Goal: Information Seeking & Learning: Find specific fact

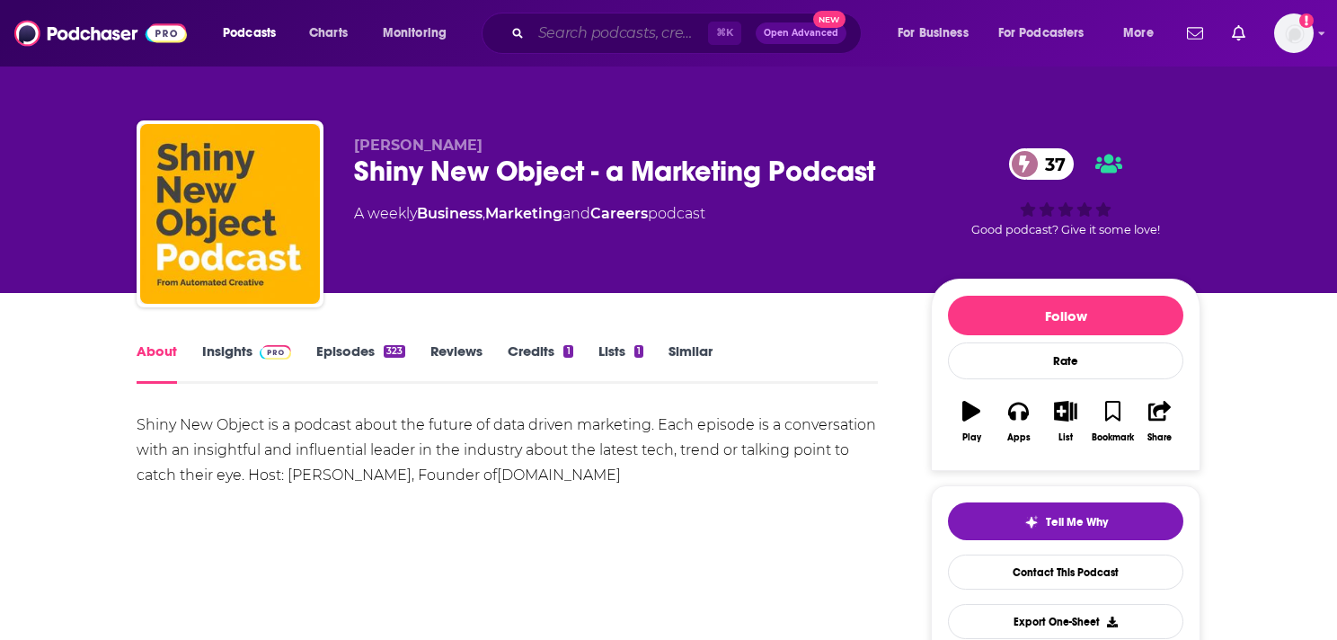
click at [592, 33] on input "Search podcasts, credits, & more..." at bounding box center [619, 33] width 177 height 29
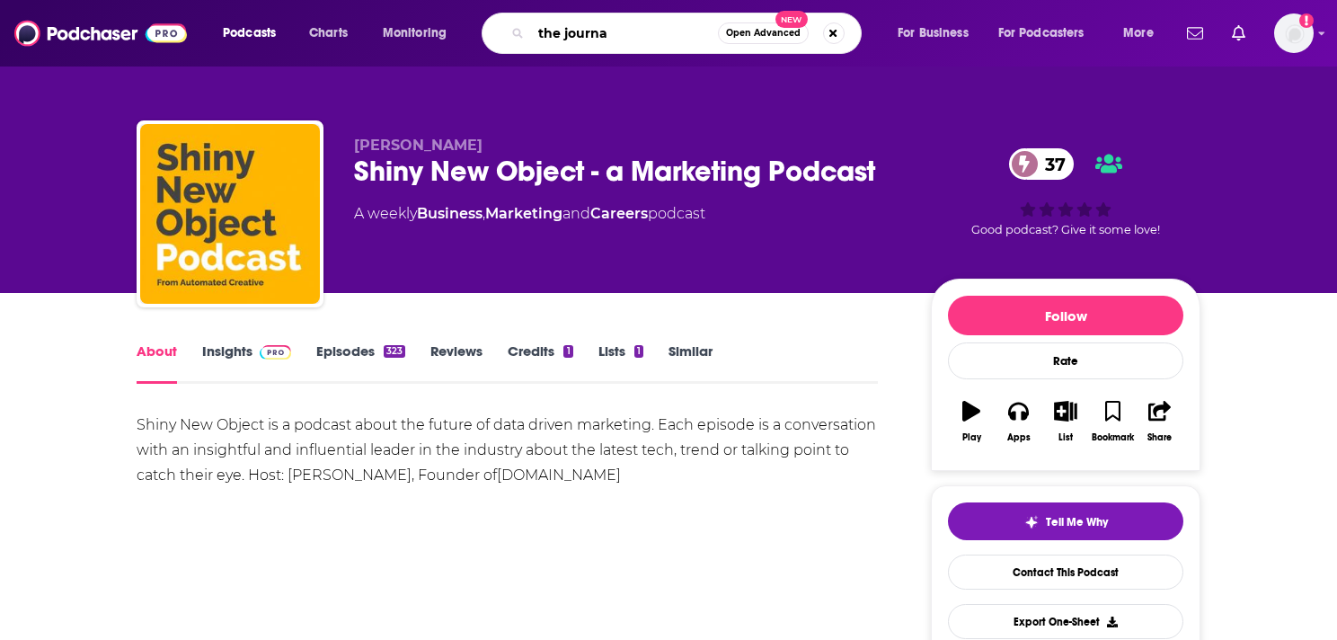
type input "the journal"
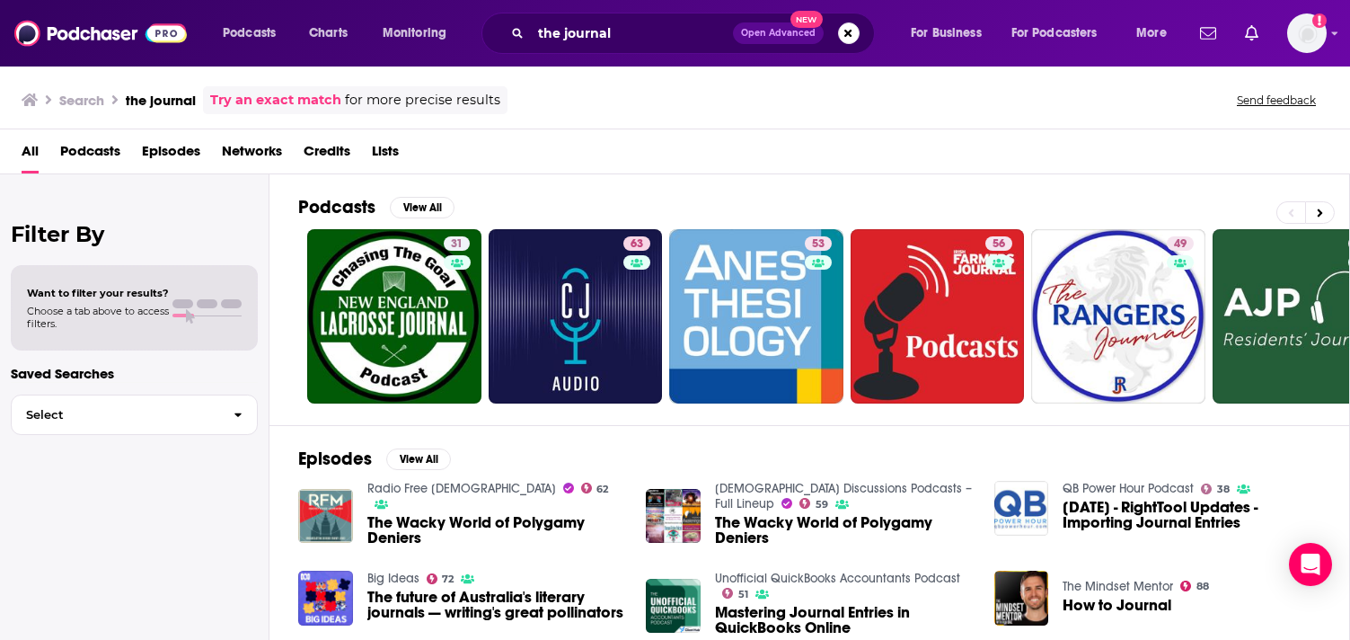
click at [172, 96] on h3 "the journal" at bounding box center [161, 100] width 70 height 17
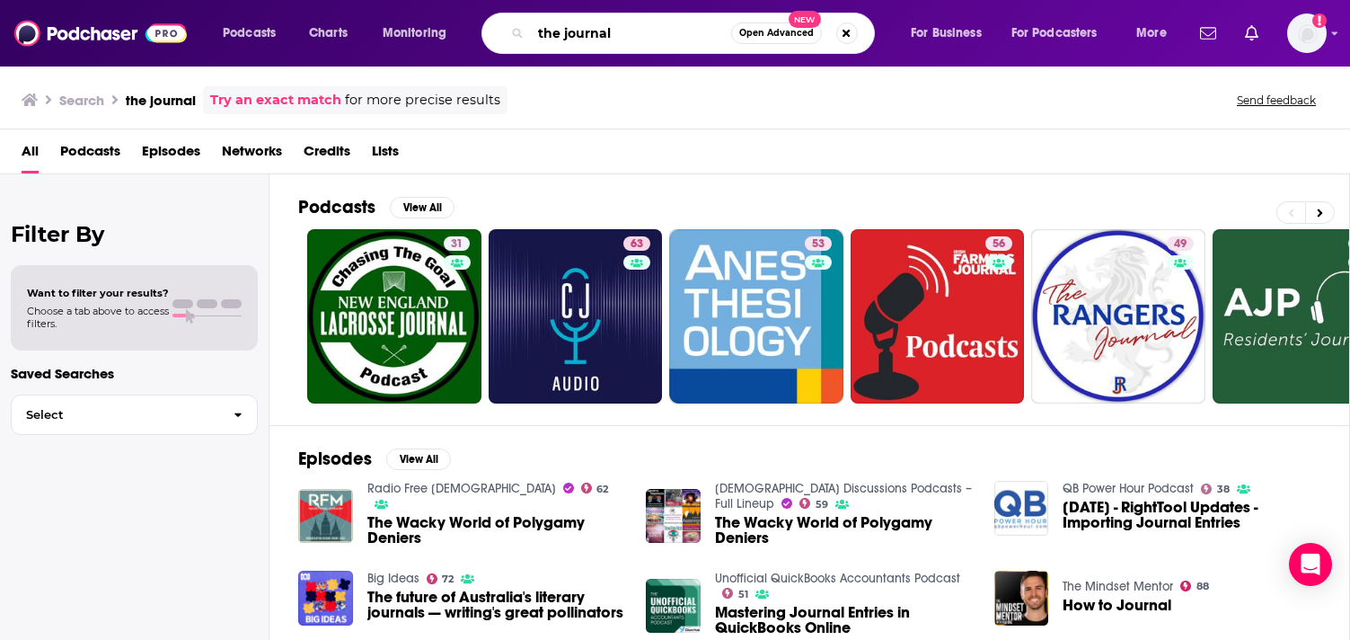
click at [627, 45] on input "the journal" at bounding box center [631, 33] width 200 height 29
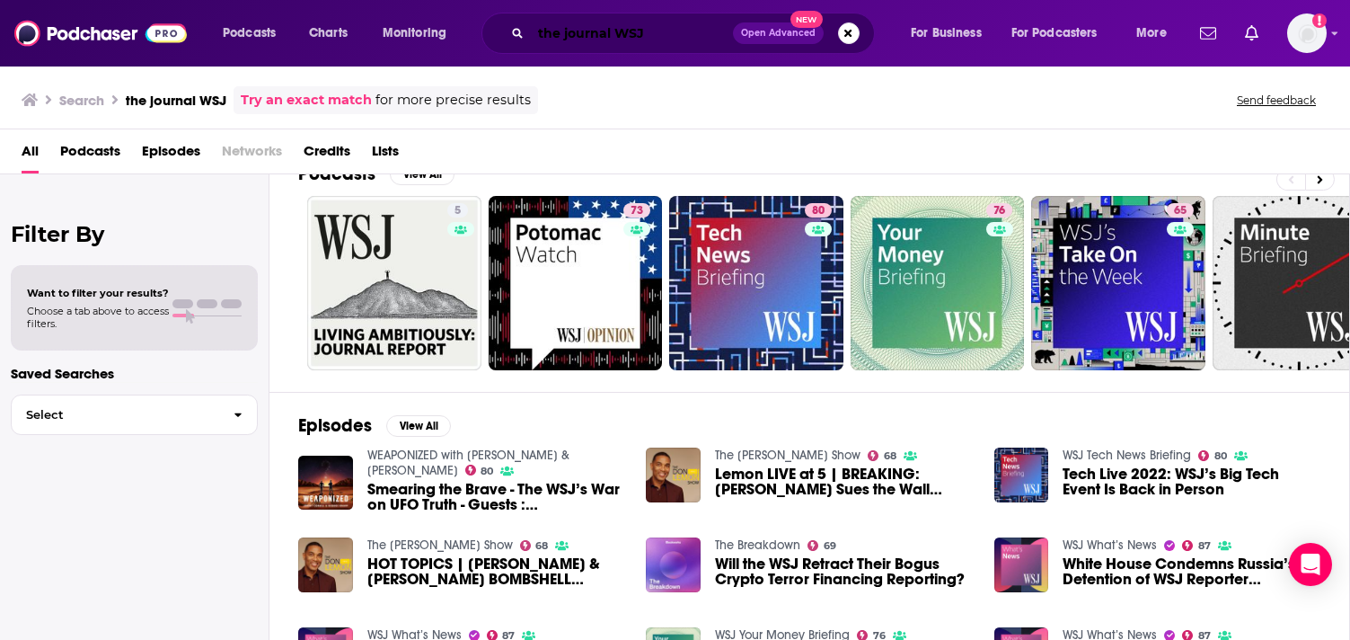
click at [655, 31] on input "the journal WSJ" at bounding box center [632, 33] width 202 height 29
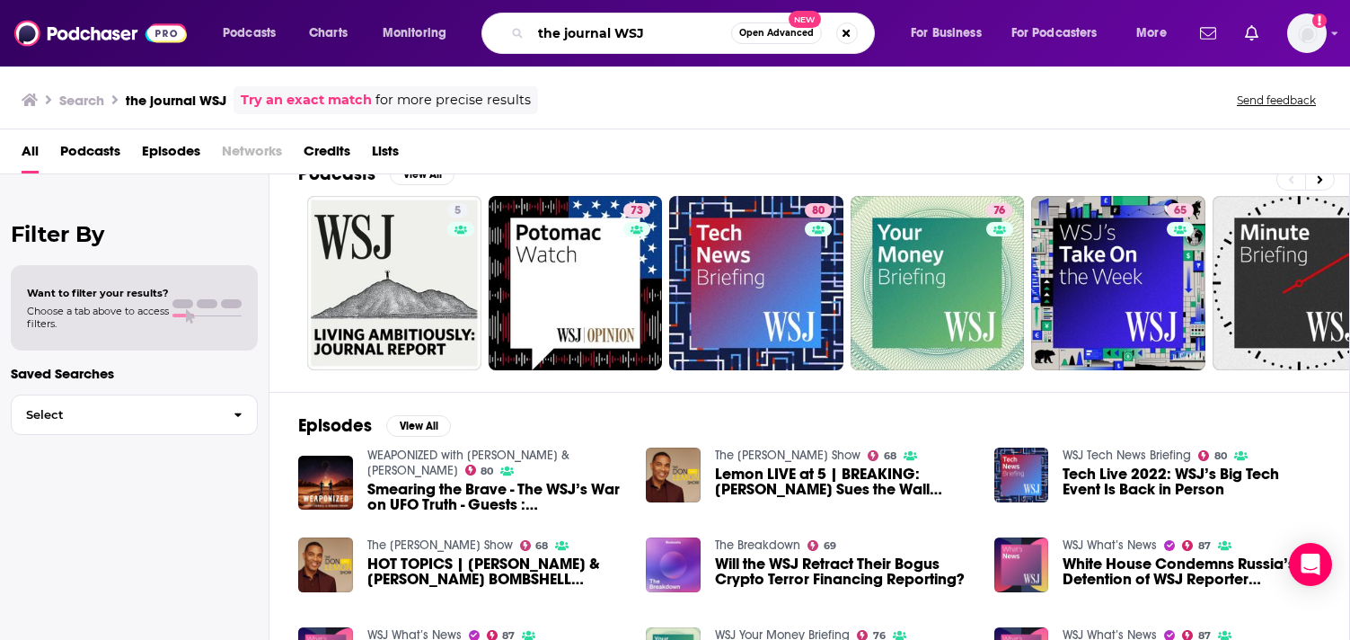
click at [609, 38] on input "the journal WSJ" at bounding box center [631, 33] width 200 height 29
click at [632, 39] on input "the journal. WSJ" at bounding box center [631, 33] width 200 height 29
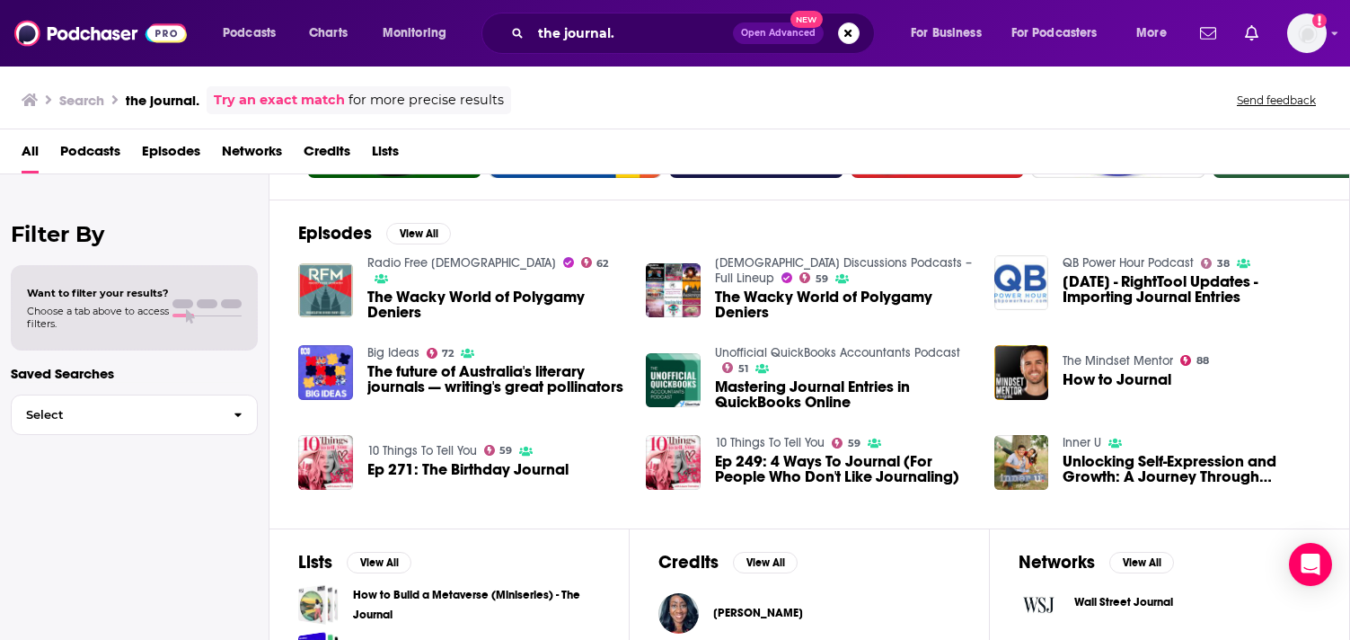
scroll to position [375, 0]
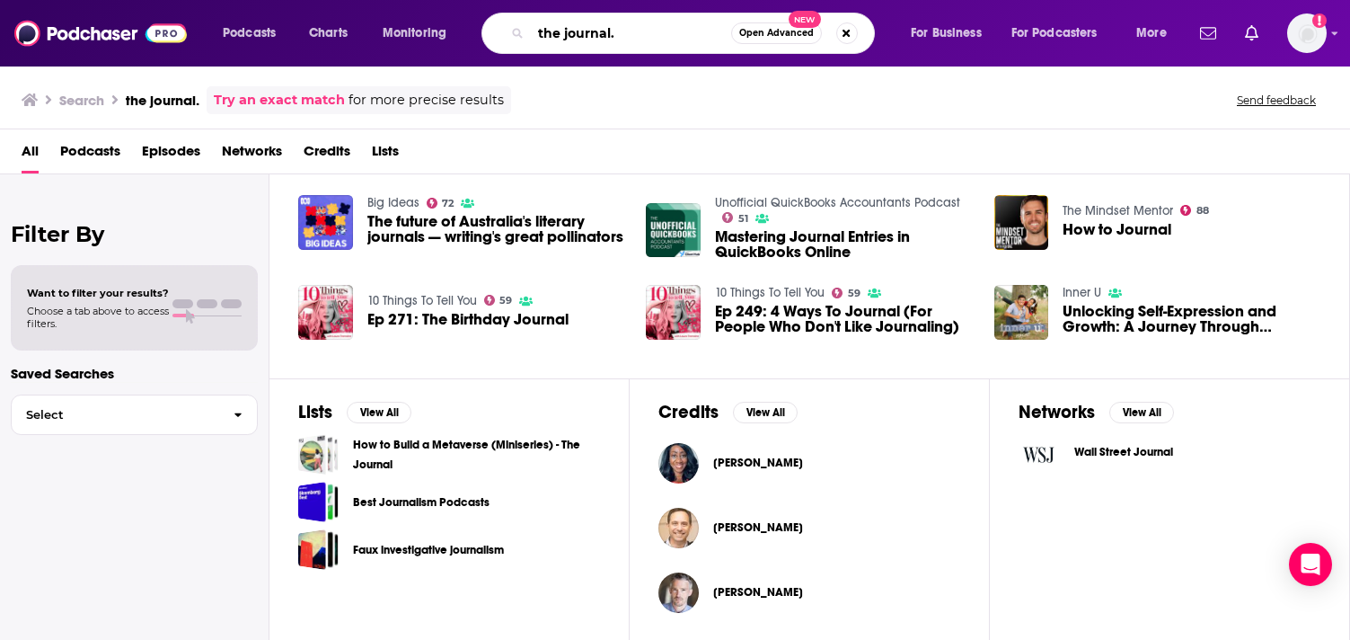
click at [603, 35] on input "the journal." at bounding box center [631, 33] width 200 height 29
paste input "by [PERSON_NAME]"
type input "by [PERSON_NAME]"
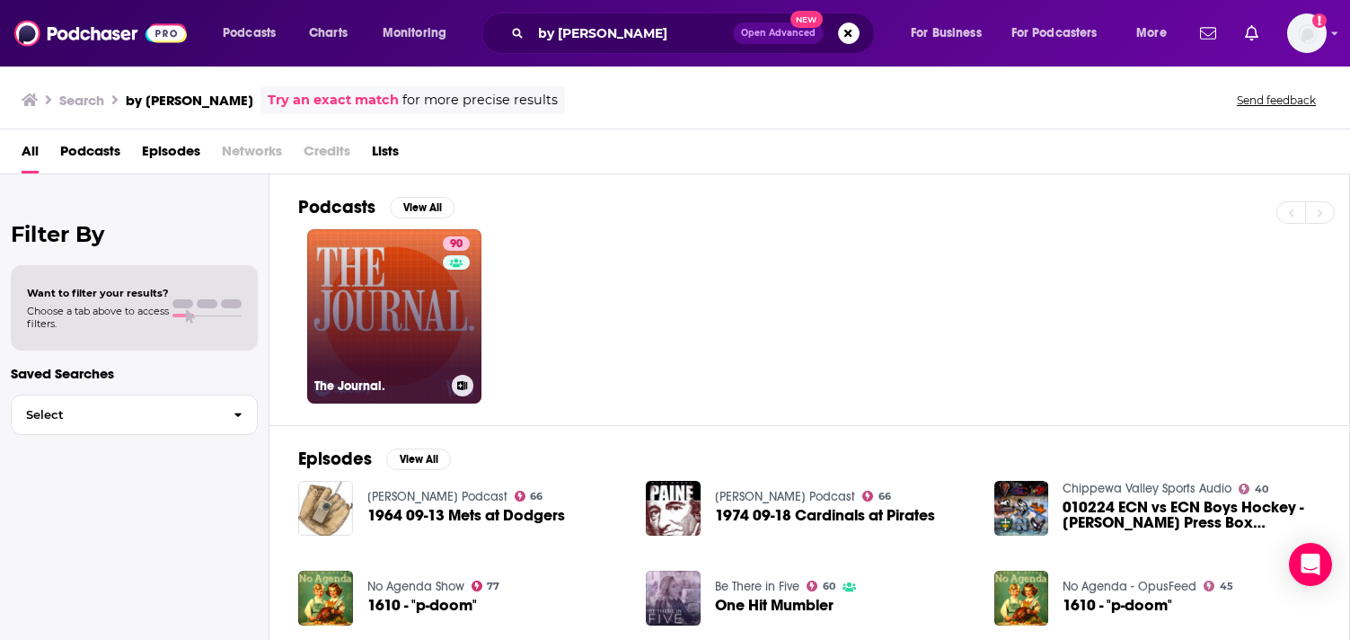
click at [452, 313] on div "90" at bounding box center [458, 305] width 31 height 138
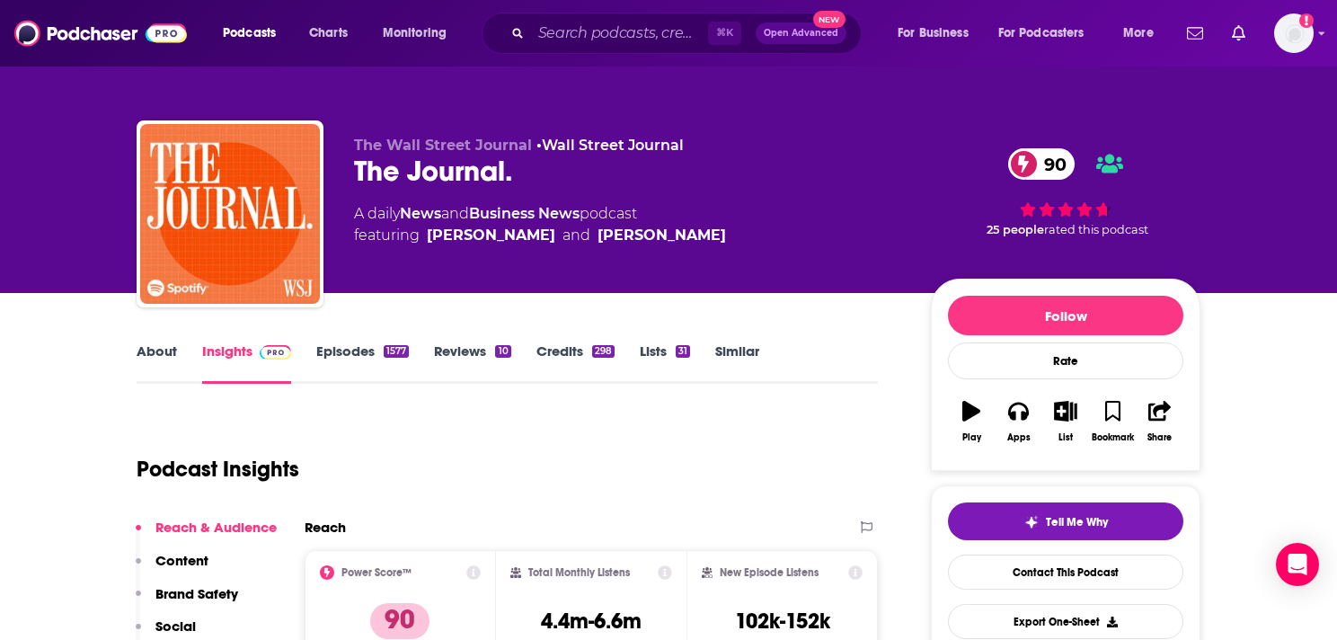
click at [142, 363] on link "About" at bounding box center [157, 362] width 40 height 41
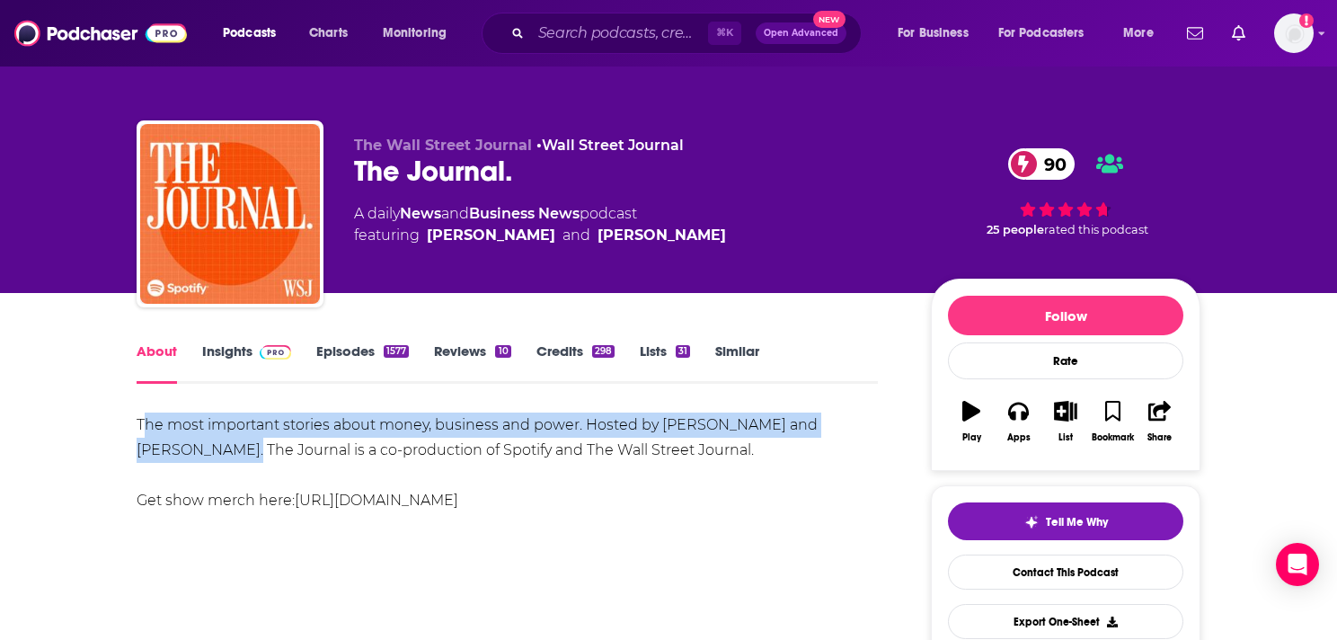
drag, startPoint x: 142, startPoint y: 419, endPoint x: 203, endPoint y: 446, distance: 66.8
click at [203, 446] on div "The most important stories about money, business and power. Hosted by [PERSON_N…" at bounding box center [507, 462] width 741 height 101
copy div "he most important stories about money, business and power. Hosted by [PERSON_NA…"
